Goal: Task Accomplishment & Management: Manage account settings

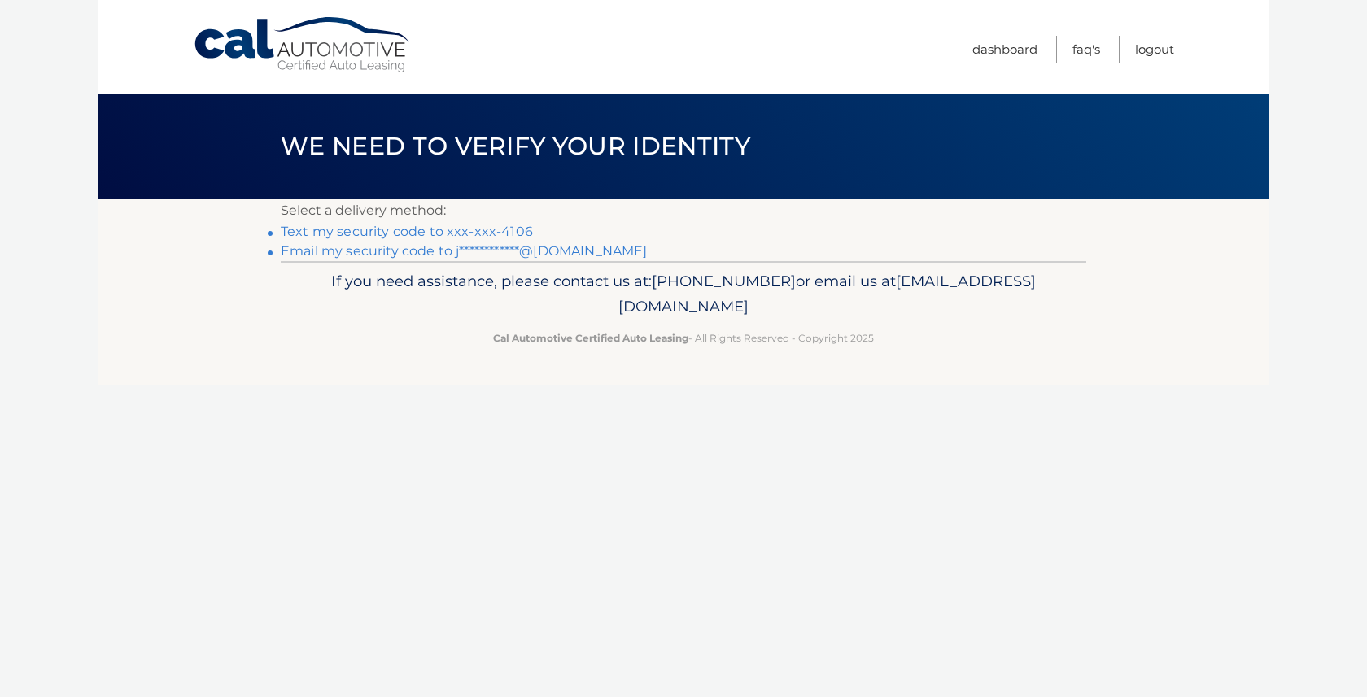
click at [496, 228] on link "Text my security code to xxx-xxx-4106" at bounding box center [407, 231] width 252 height 15
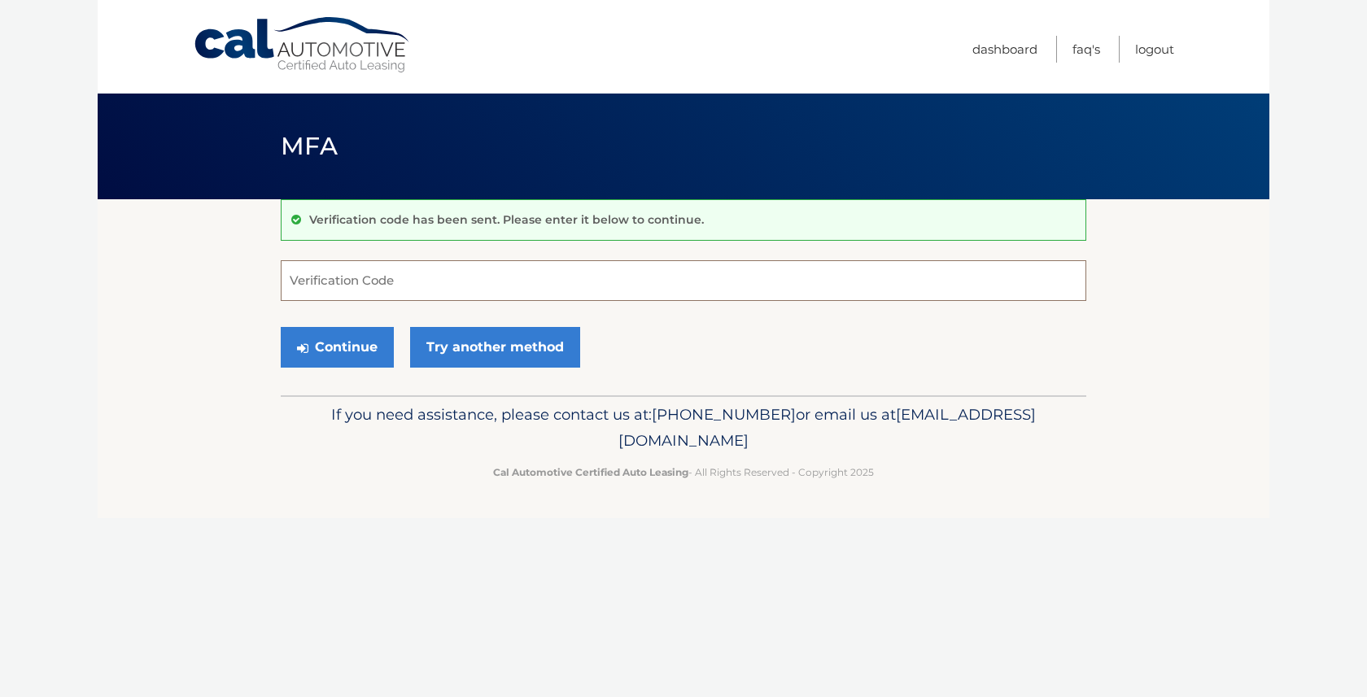
click at [464, 289] on input "Verification Code" at bounding box center [684, 280] width 806 height 41
type input "451668"
click at [343, 347] on button "Continue" at bounding box center [337, 347] width 113 height 41
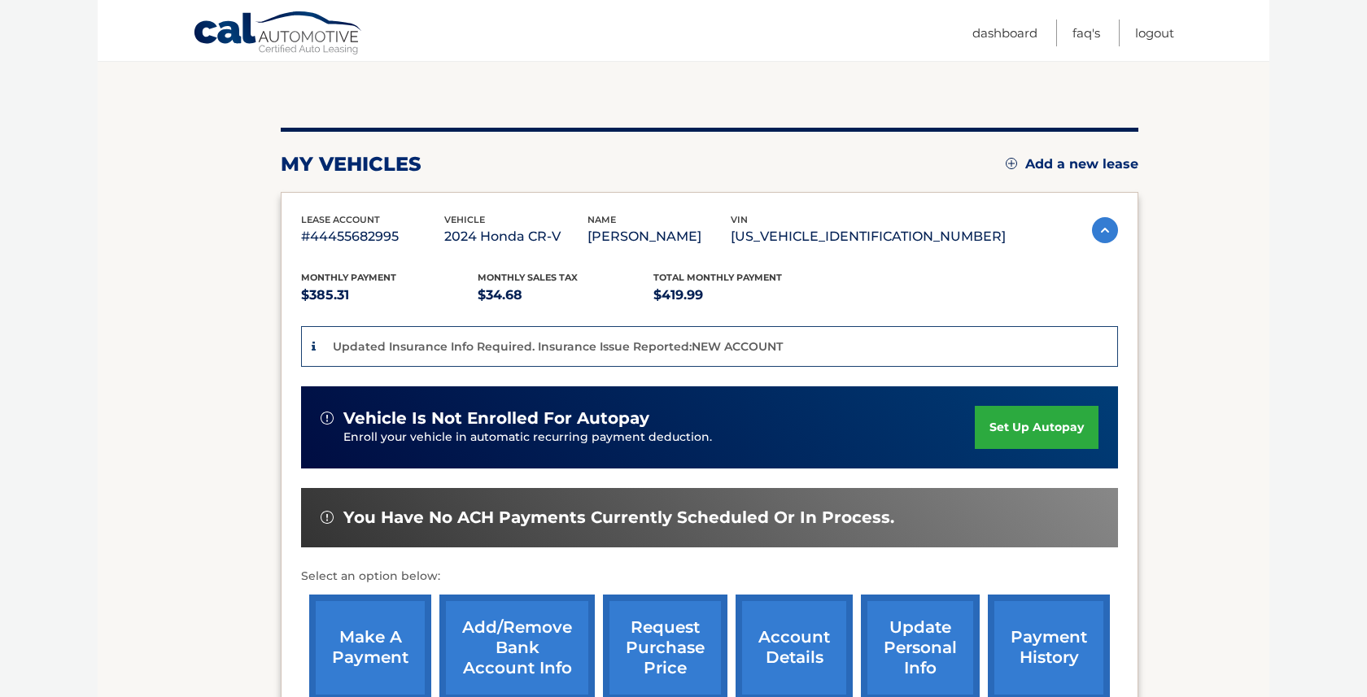
scroll to position [245, 0]
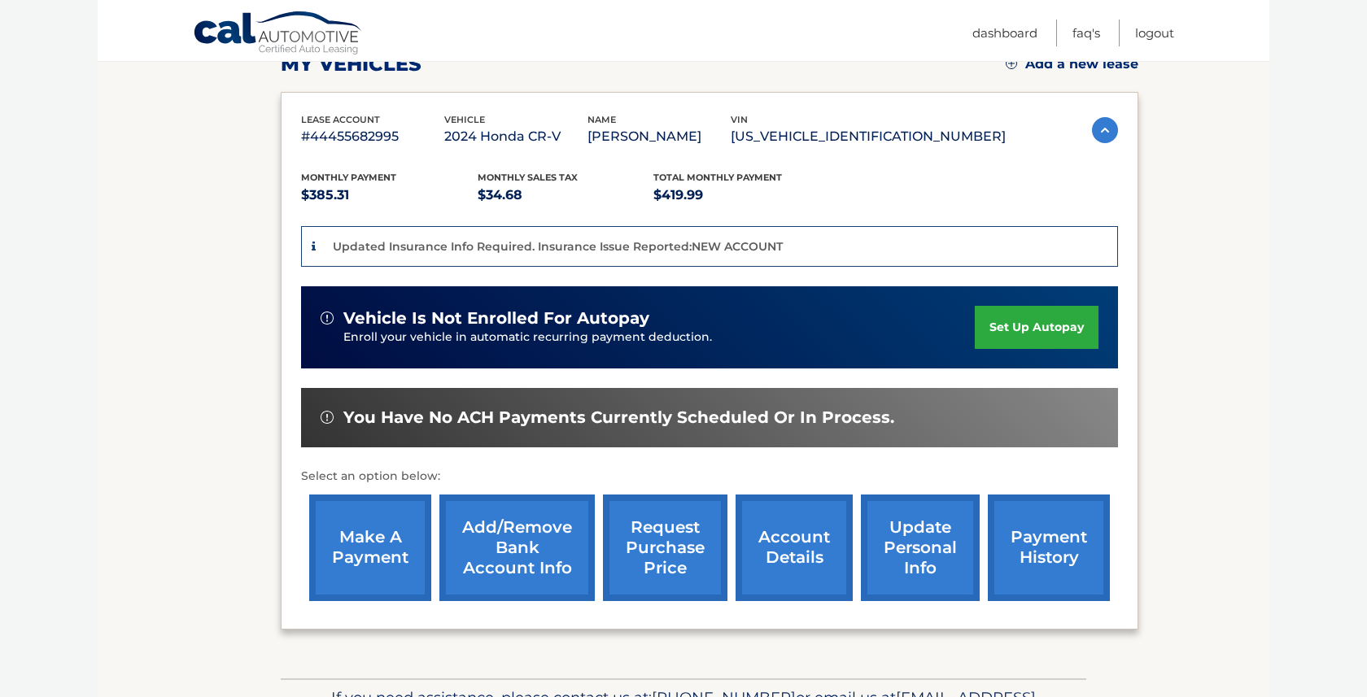
click at [363, 540] on link "make a payment" at bounding box center [370, 548] width 122 height 107
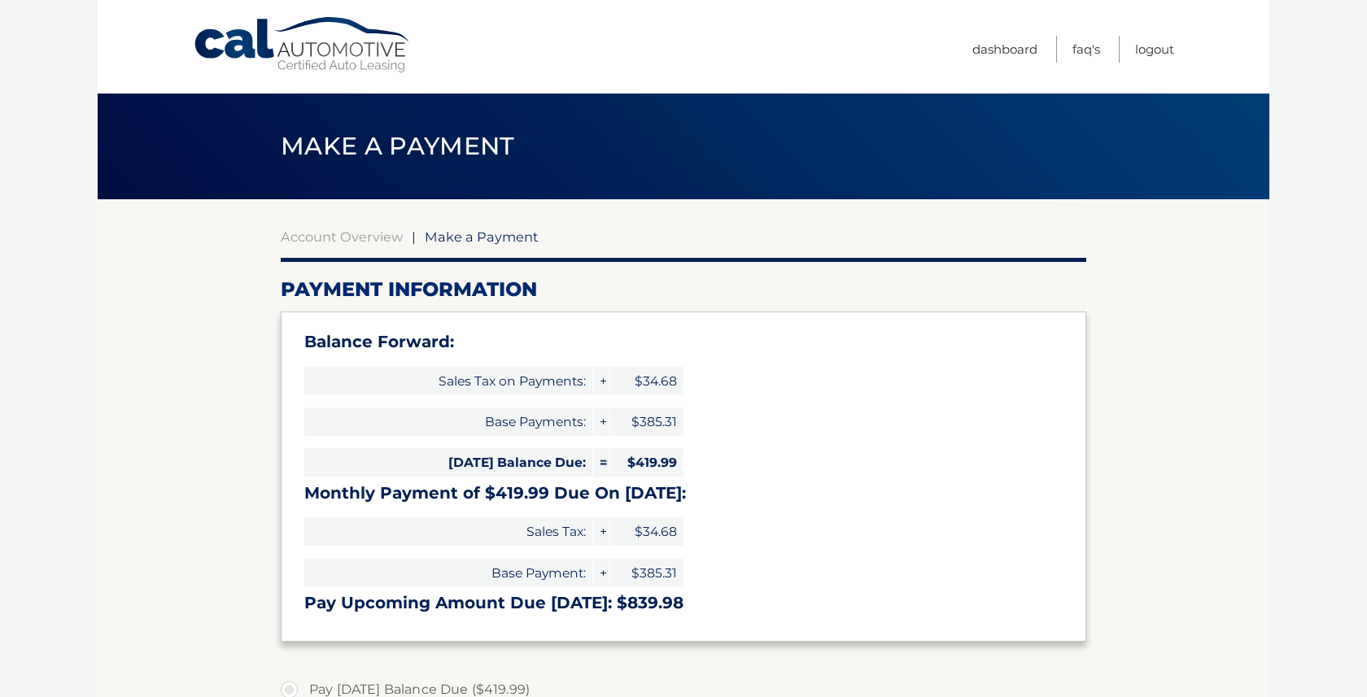
select select "MGYxMWEwZTYtNDMwYi00MTljLWJjYmQtYTk3OWY3MDUzY2M1"
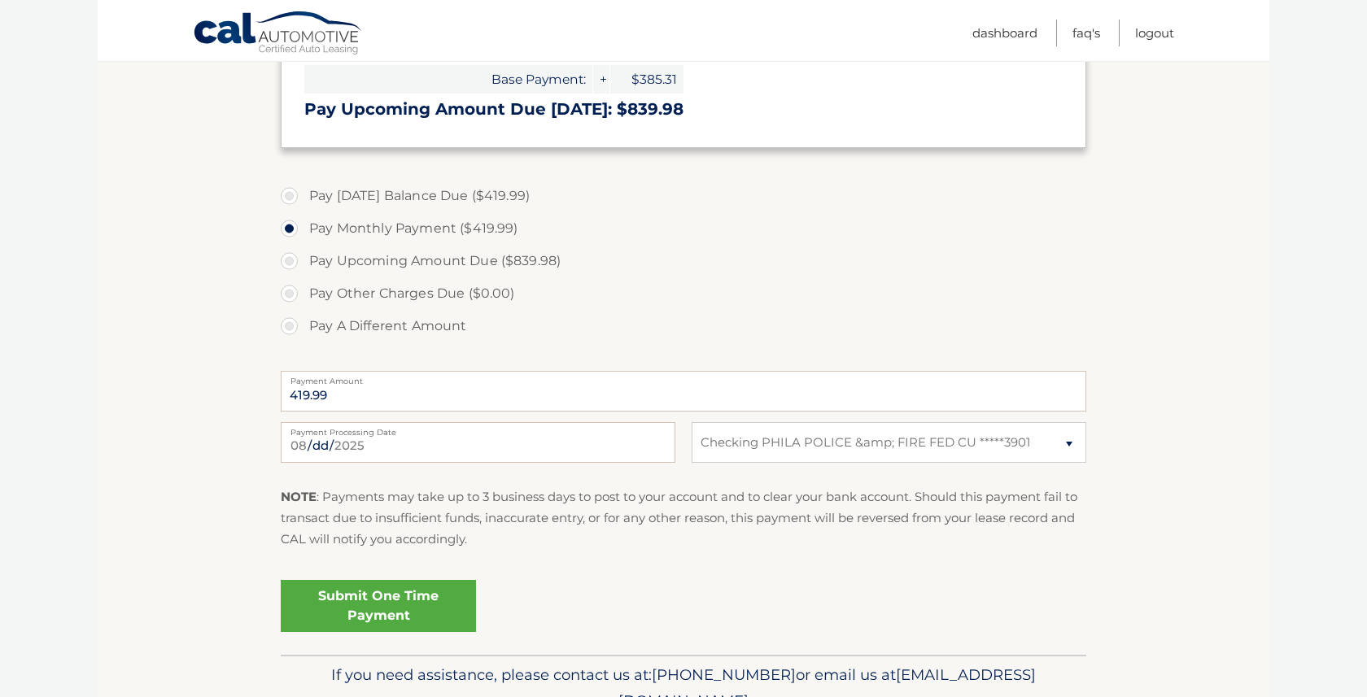
scroll to position [575, 0]
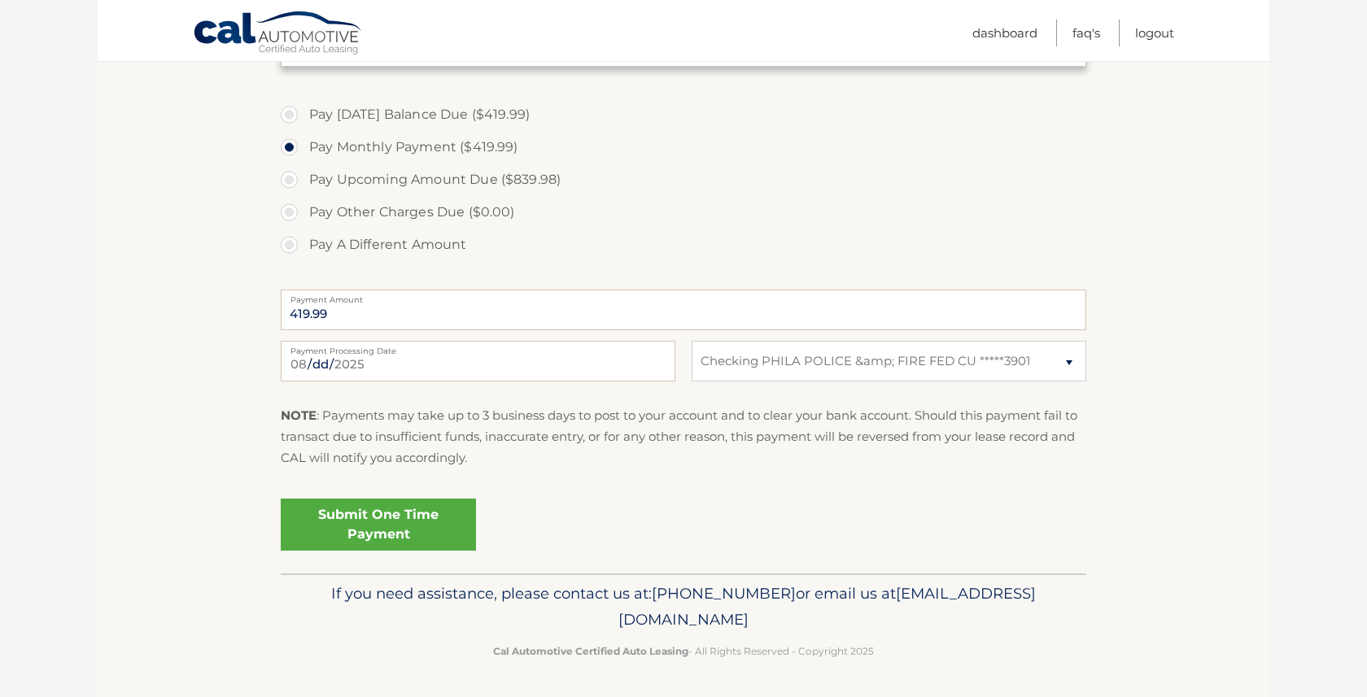
click at [382, 522] on link "Submit One Time Payment" at bounding box center [378, 525] width 195 height 52
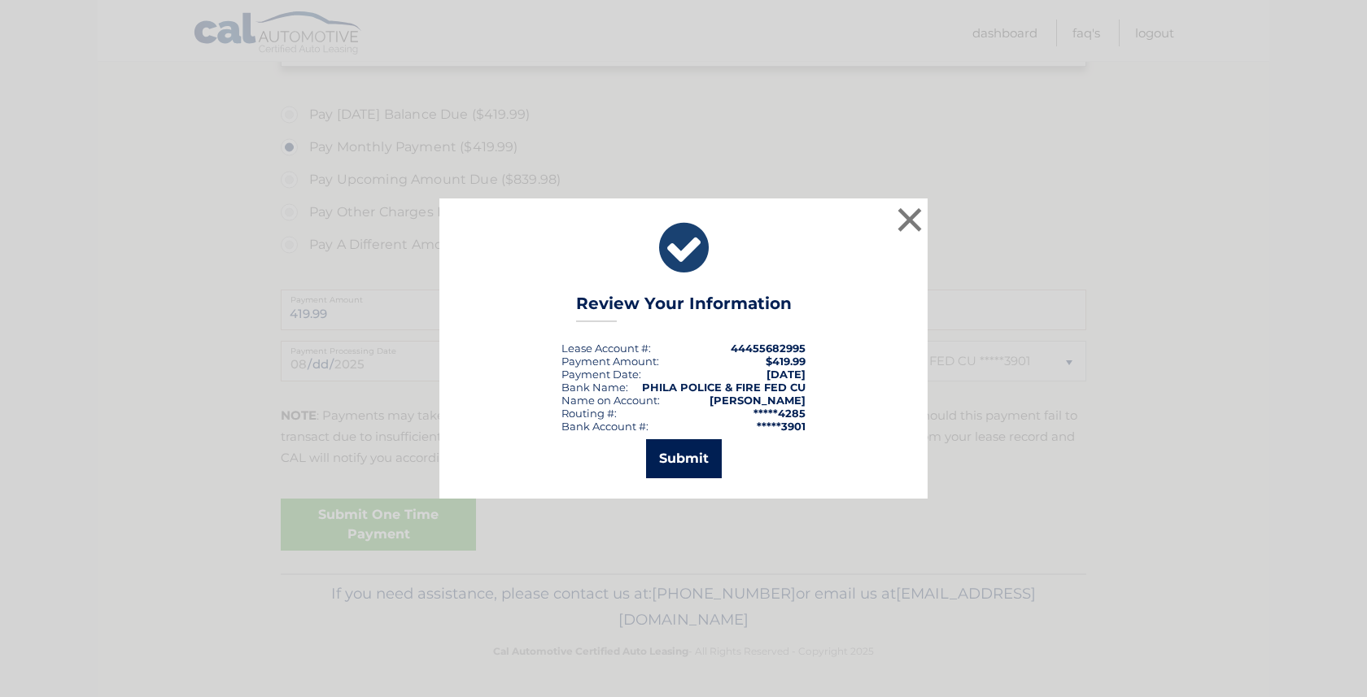
click at [667, 470] on button "Submit" at bounding box center [684, 458] width 76 height 39
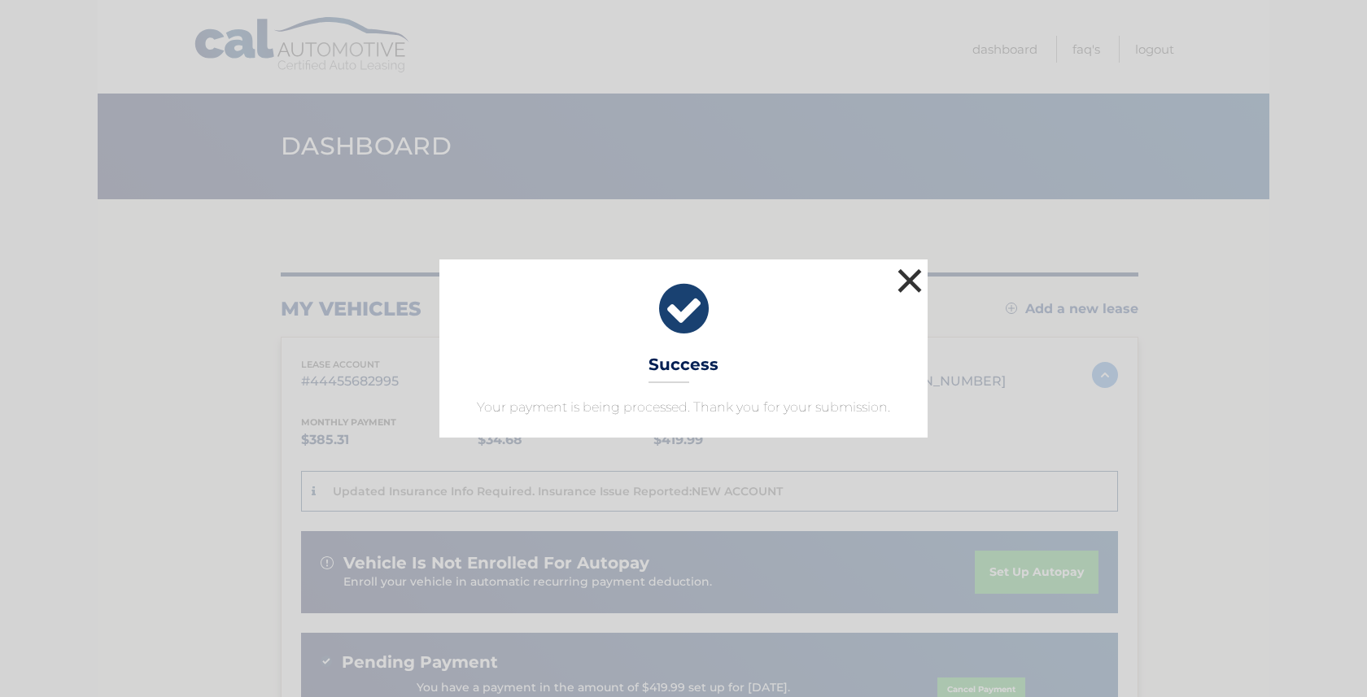
click at [908, 279] on button "×" at bounding box center [910, 280] width 33 height 33
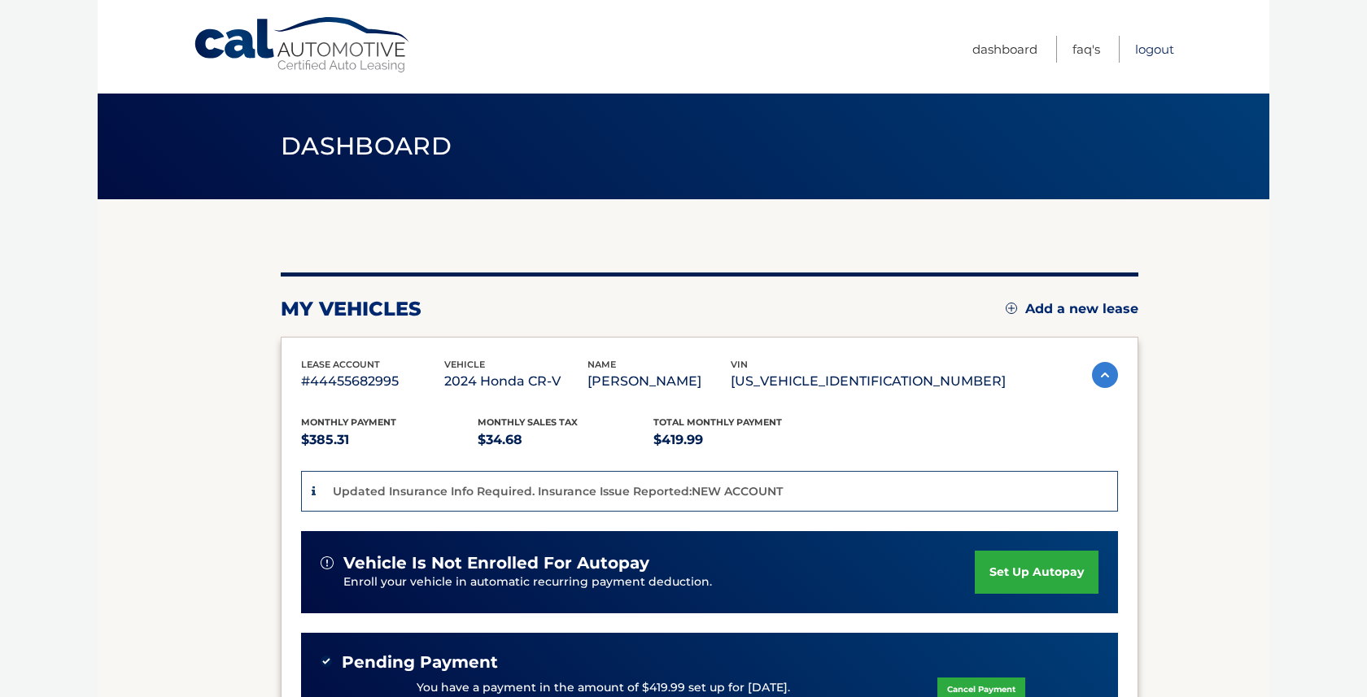
click at [1156, 53] on link "Logout" at bounding box center [1154, 49] width 39 height 27
